Goal: Transaction & Acquisition: Purchase product/service

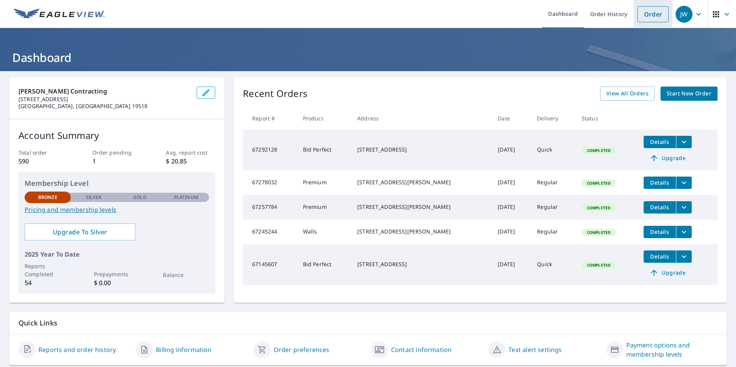
click at [645, 15] on link "Order" at bounding box center [652, 14] width 31 height 16
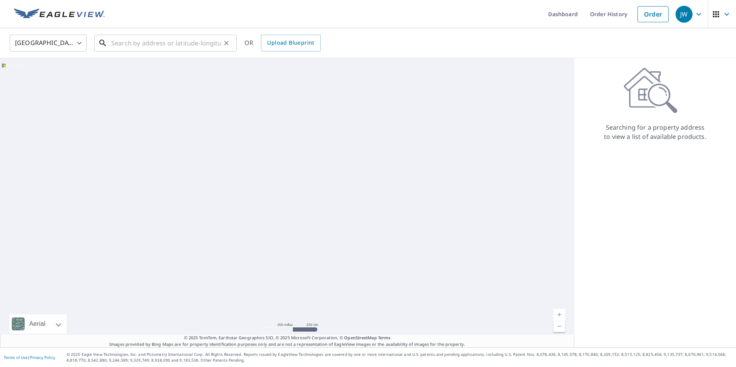
click at [159, 44] on input "text" at bounding box center [166, 43] width 110 height 22
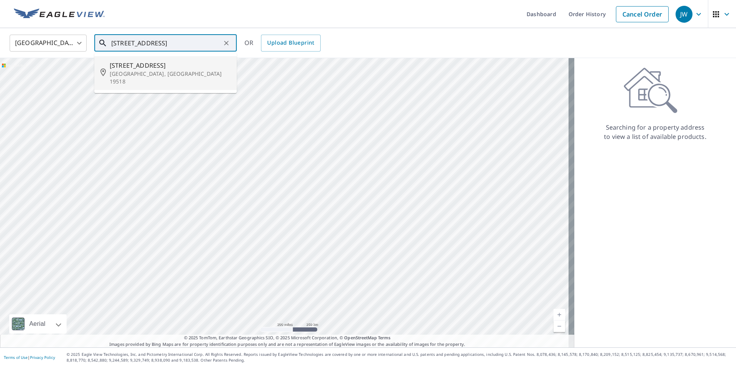
click at [143, 64] on span "[STREET_ADDRESS]" at bounding box center [170, 65] width 121 height 9
type input "[STREET_ADDRESS]"
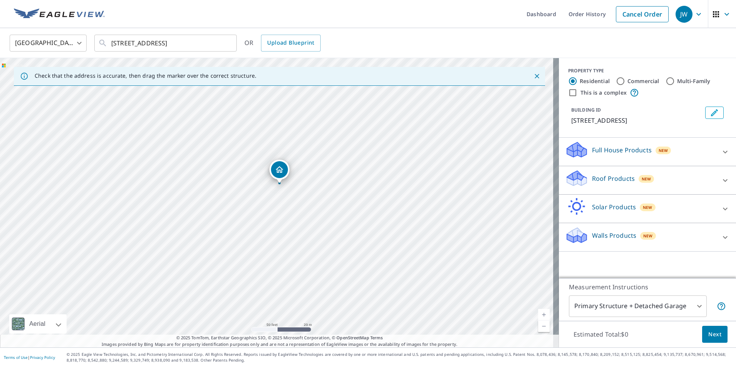
drag, startPoint x: 120, startPoint y: 200, endPoint x: 129, endPoint y: 189, distance: 15.0
click at [122, 182] on div "[STREET_ADDRESS]" at bounding box center [279, 202] width 559 height 289
click at [720, 181] on icon at bounding box center [724, 180] width 9 height 9
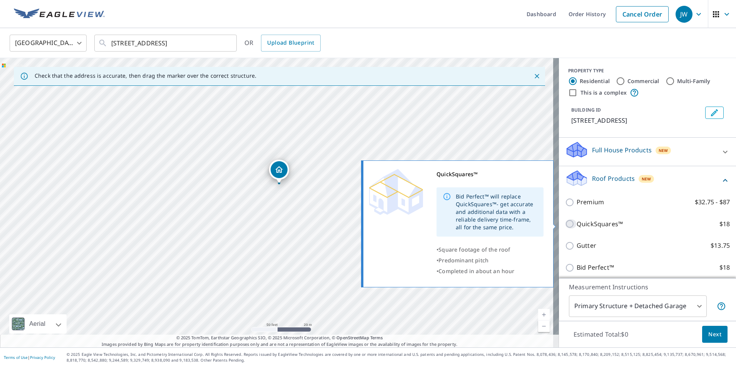
drag, startPoint x: 564, startPoint y: 224, endPoint x: 622, endPoint y: 231, distance: 58.9
click at [565, 224] on input "QuickSquares™ $18" at bounding box center [571, 223] width 12 height 9
checkbox input "true"
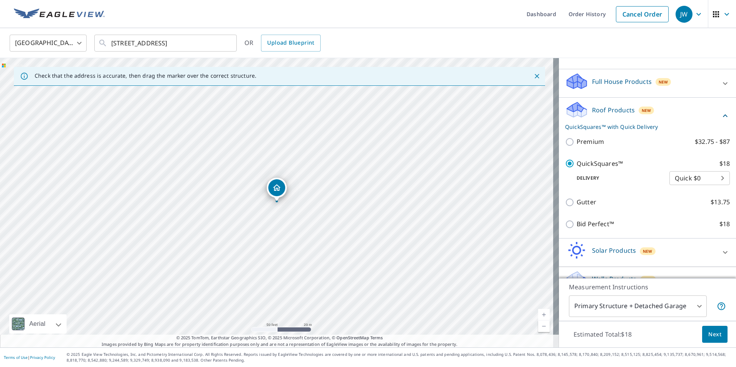
scroll to position [86, 0]
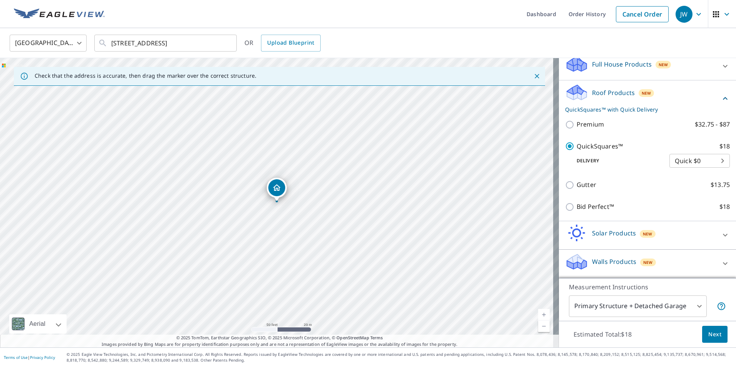
click at [708, 336] on span "Next" at bounding box center [714, 335] width 13 height 10
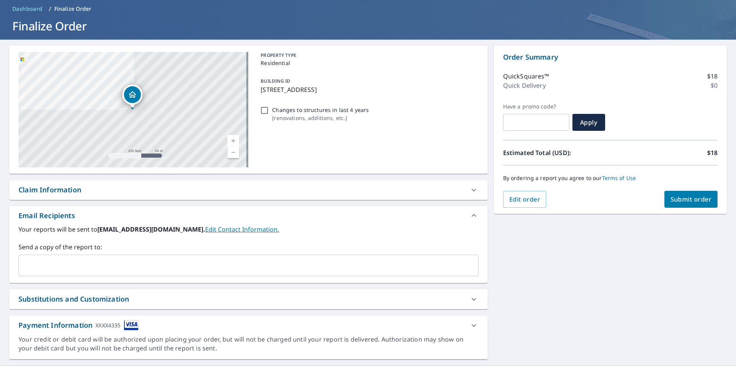
scroll to position [50, 0]
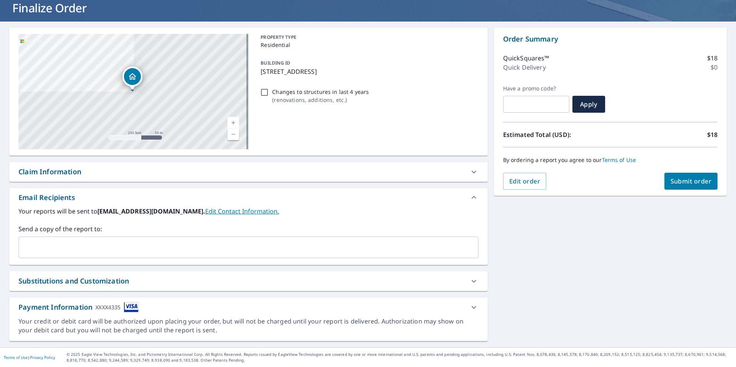
click at [78, 241] on input "text" at bounding box center [242, 247] width 441 height 15
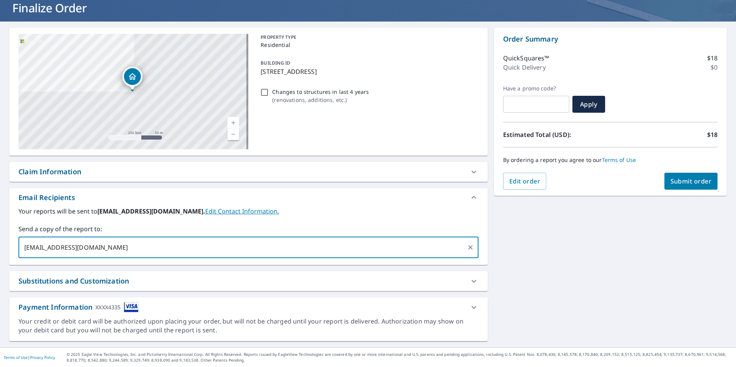
type input "[EMAIL_ADDRESS][DOMAIN_NAME]"
click at [682, 181] on span "Submit order" at bounding box center [690, 181] width 41 height 8
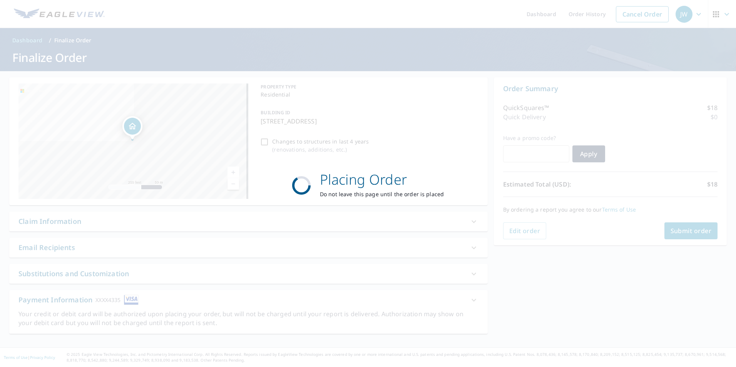
scroll to position [0, 0]
